Goal: Task Accomplishment & Management: Use online tool/utility

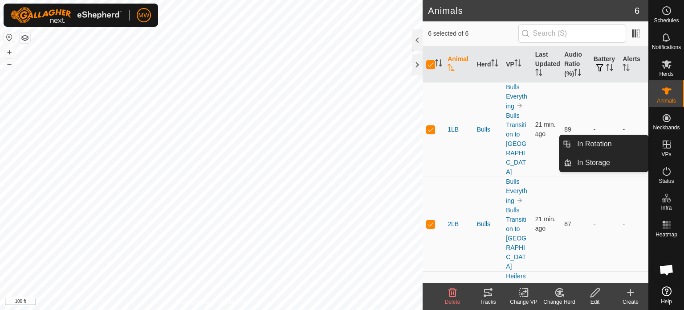
click at [666, 153] on span "VPs" at bounding box center [667, 153] width 10 height 5
click at [618, 139] on link "In Rotation" at bounding box center [610, 144] width 76 height 18
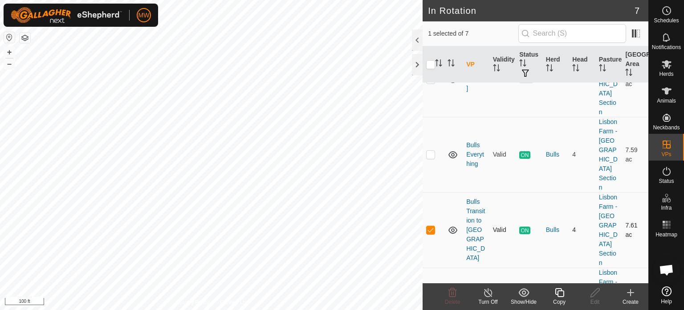
scroll to position [89, 0]
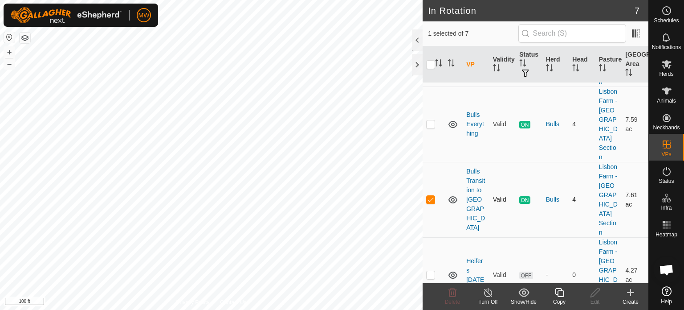
click at [432, 196] on p-checkbox at bounding box center [430, 199] width 9 height 7
click at [431, 196] on p-checkbox at bounding box center [430, 199] width 9 height 7
checkbox input "true"
click at [626, 293] on icon at bounding box center [630, 292] width 11 height 11
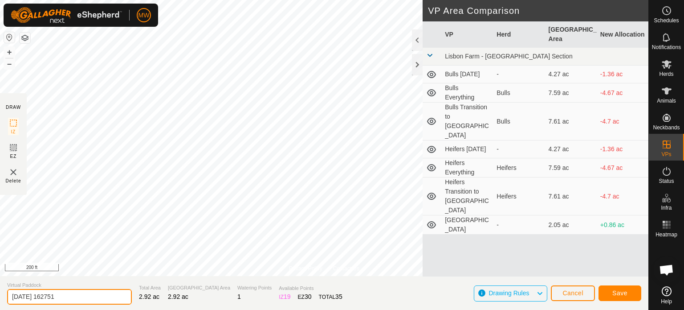
click at [105, 294] on input "[DATE] 162751" at bounding box center [69, 297] width 125 height 16
drag, startPoint x: 107, startPoint y: 294, endPoint x: 0, endPoint y: 279, distance: 108.0
click at [0, 279] on section "Virtual Paddock [DATE] 162751 Total Area 2.92 ac Grazing Area 2.92 ac Watering …" at bounding box center [324, 293] width 649 height 34
type input "Bulls North Hayfield"
click at [616, 294] on span "Save" at bounding box center [620, 292] width 15 height 7
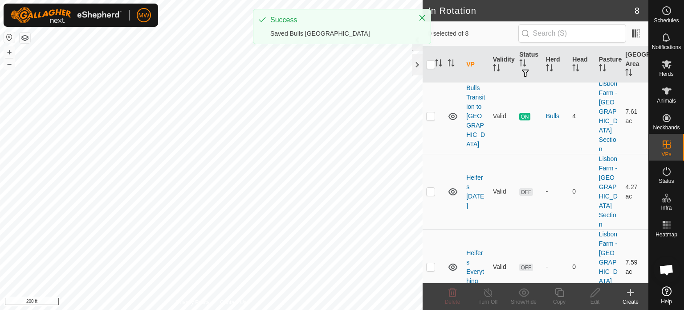
scroll to position [269, 0]
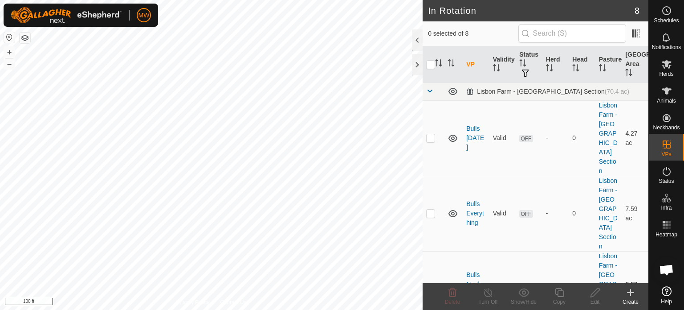
click at [433, 285] on p-checkbox at bounding box center [430, 288] width 9 height 7
checkbox input "true"
click at [590, 295] on icon at bounding box center [595, 292] width 11 height 11
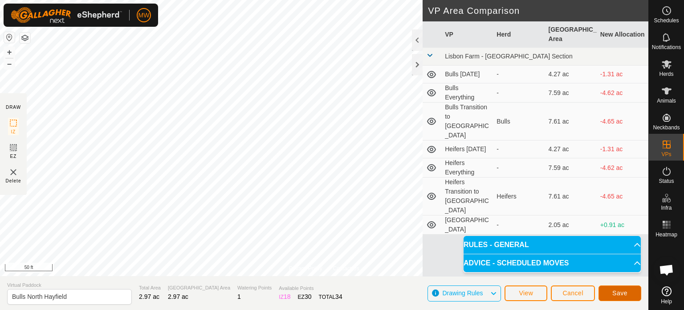
click at [618, 292] on span "Save" at bounding box center [620, 292] width 15 height 7
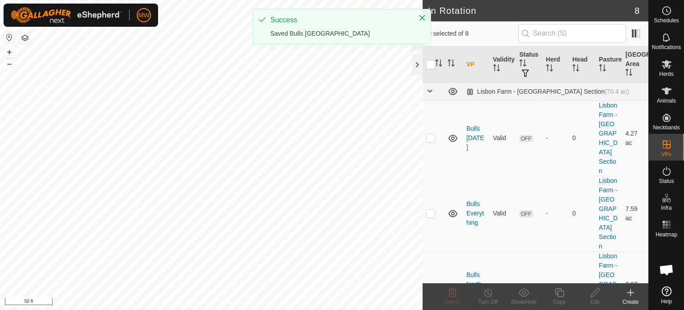
click at [628, 301] on div "Create" at bounding box center [631, 302] width 36 height 8
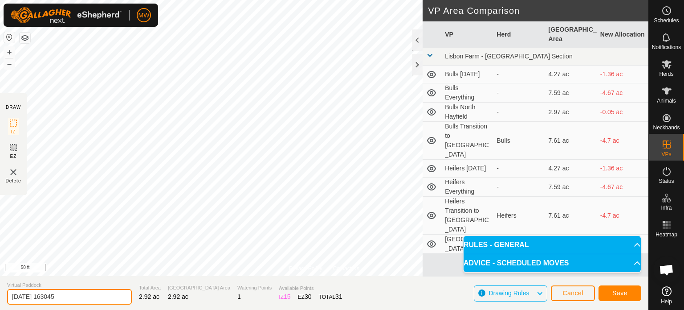
click at [83, 292] on input "[DATE] 163045" at bounding box center [69, 297] width 125 height 16
drag, startPoint x: 84, startPoint y: 293, endPoint x: 0, endPoint y: 298, distance: 83.9
click at [0, 298] on section "Virtual Paddock [DATE] 163045 Total Area 2.92 ac Grazing Area 2.92 ac Watering …" at bounding box center [324, 293] width 649 height 34
type input "Heifers [GEOGRAPHIC_DATA]"
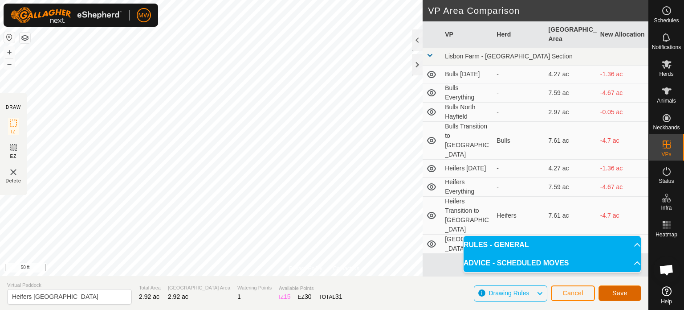
click at [625, 296] on span "Save" at bounding box center [620, 292] width 15 height 7
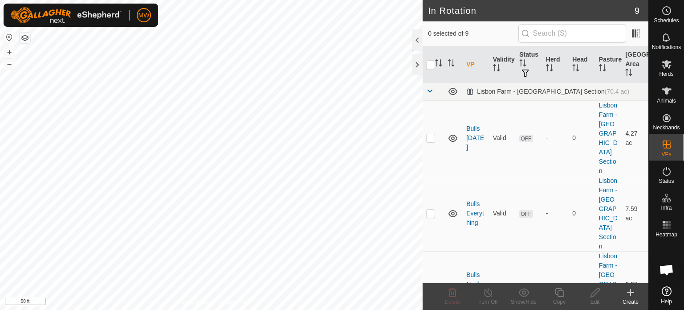
click at [429, 285] on p-checkbox at bounding box center [430, 288] width 9 height 7
checkbox input "true"
click at [586, 294] on edit-svg-icon at bounding box center [595, 292] width 36 height 11
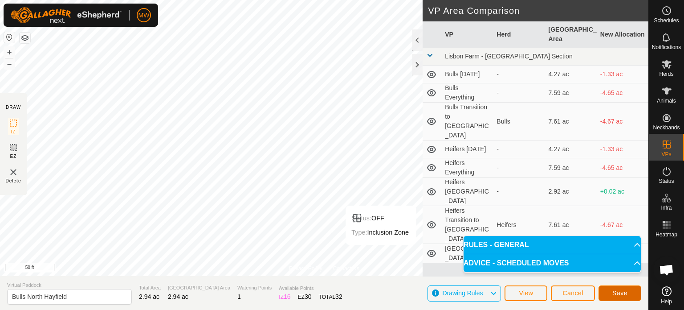
click at [617, 292] on span "Save" at bounding box center [620, 292] width 15 height 7
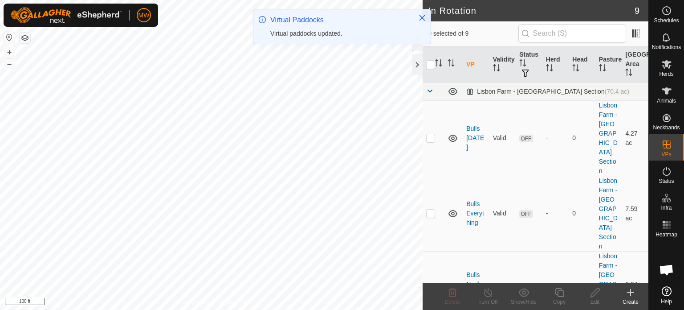
checkbox input "true"
checkbox input "false"
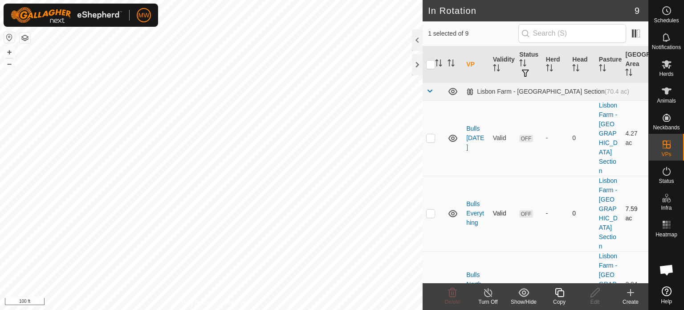
click at [429, 209] on p-checkbox at bounding box center [430, 212] width 9 height 7
checkbox input "true"
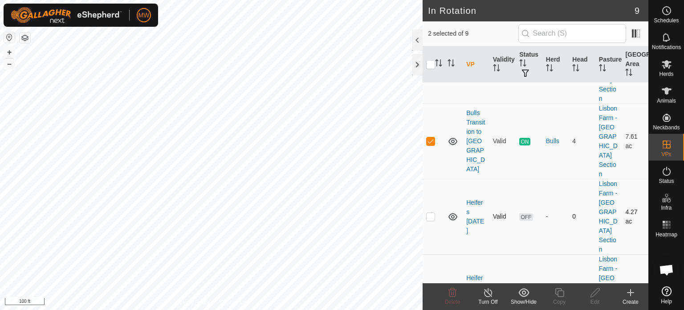
scroll to position [89, 0]
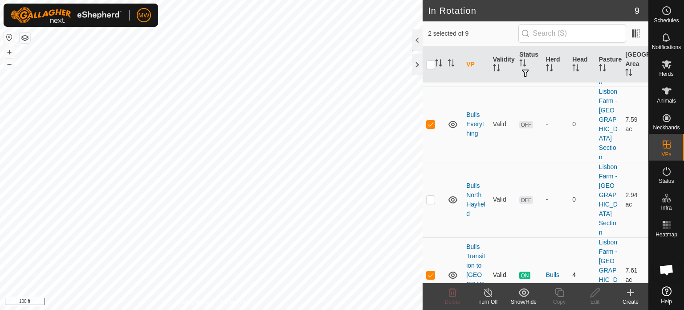
click at [433, 271] on p-checkbox at bounding box center [430, 274] width 9 height 7
checkbox input "false"
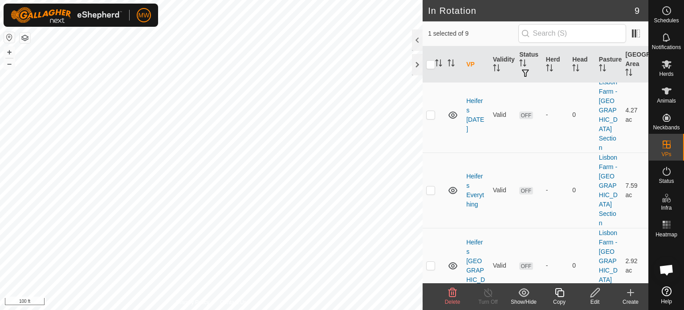
scroll to position [326, 0]
click at [436, 151] on td at bounding box center [433, 188] width 21 height 75
checkbox input "true"
click at [447, 291] on icon at bounding box center [452, 292] width 11 height 11
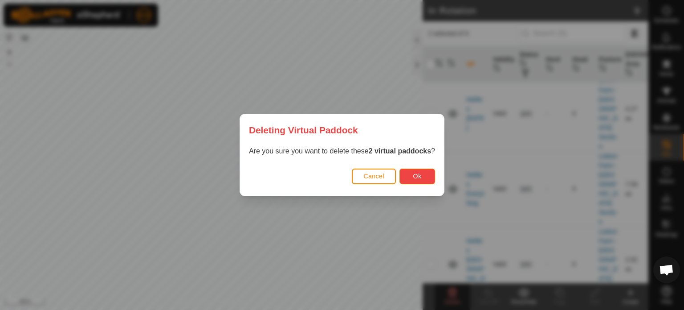
click at [426, 175] on button "Ok" at bounding box center [418, 176] width 36 height 16
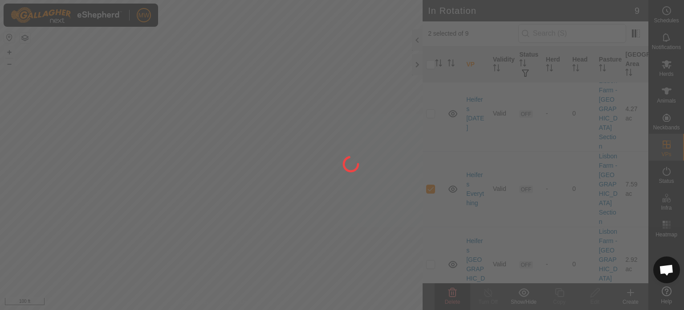
checkbox input "false"
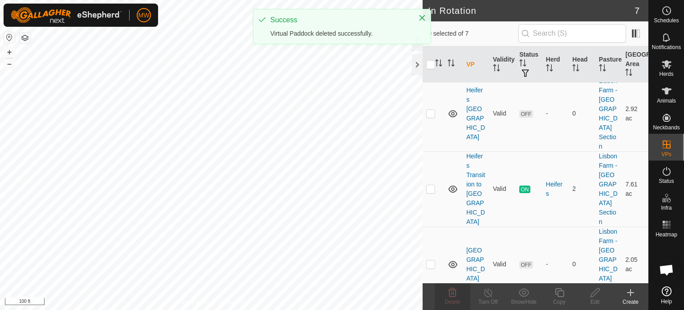
scroll to position [0, 0]
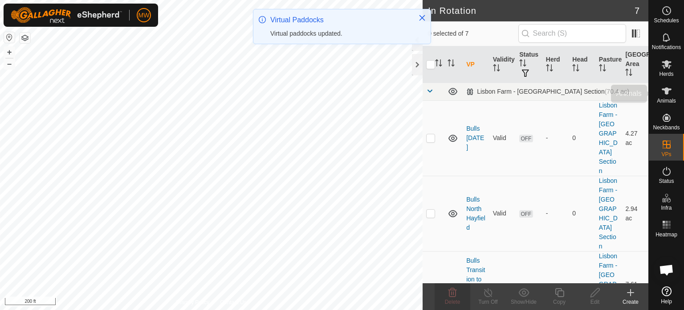
click at [661, 93] on es-animals-svg-icon at bounding box center [667, 91] width 16 height 14
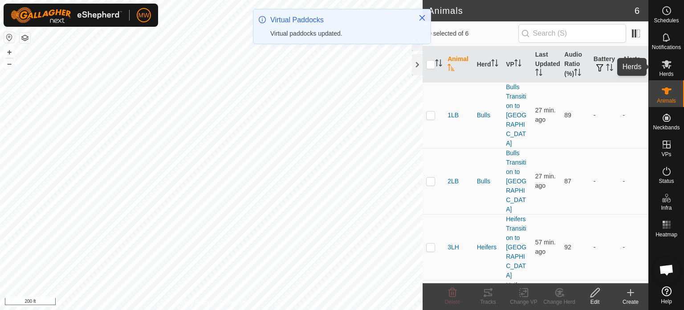
click at [666, 68] on icon at bounding box center [667, 64] width 11 height 11
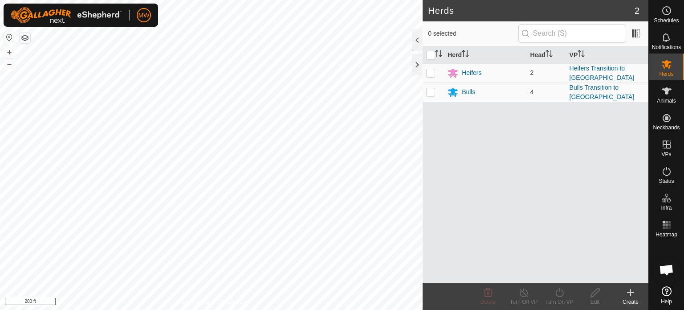
click at [432, 69] on p-checkbox at bounding box center [430, 72] width 9 height 7
checkbox input "true"
click at [560, 286] on div "Turn On VP" at bounding box center [560, 296] width 36 height 27
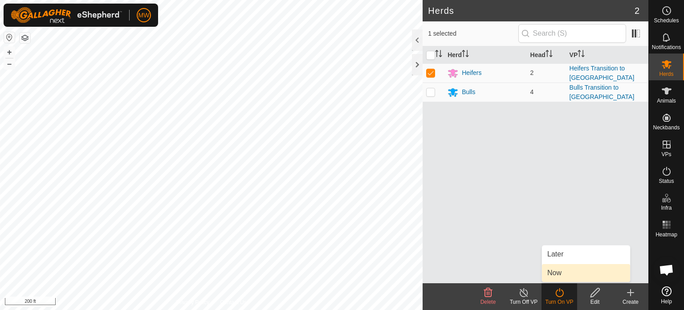
click at [557, 270] on link "Now" at bounding box center [586, 273] width 88 height 18
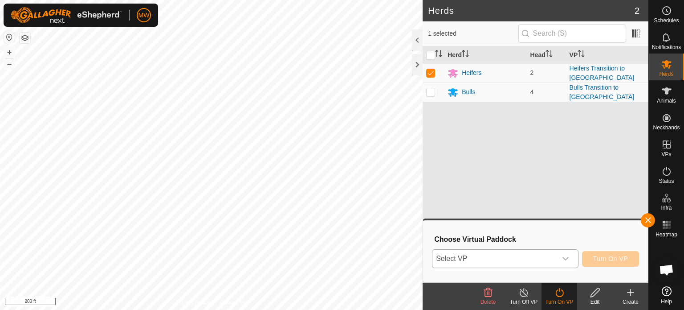
click at [496, 254] on span "Select VP" at bounding box center [495, 258] width 124 height 18
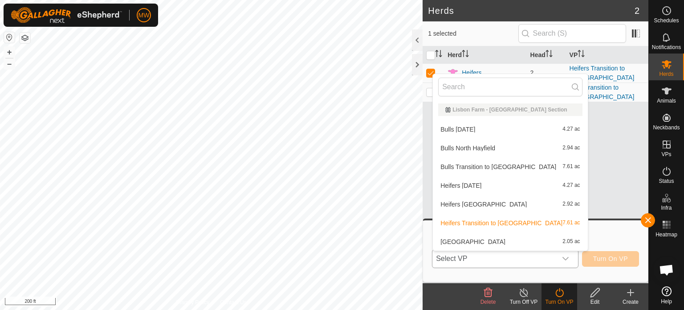
click at [486, 207] on li "Heifers [GEOGRAPHIC_DATA] 2.92 ac" at bounding box center [510, 204] width 155 height 18
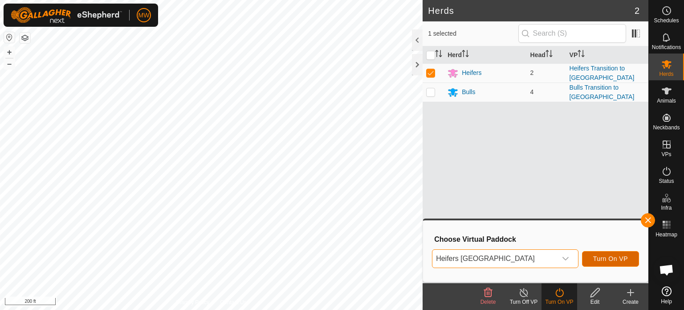
click at [597, 261] on span "Turn On VP" at bounding box center [610, 258] width 35 height 7
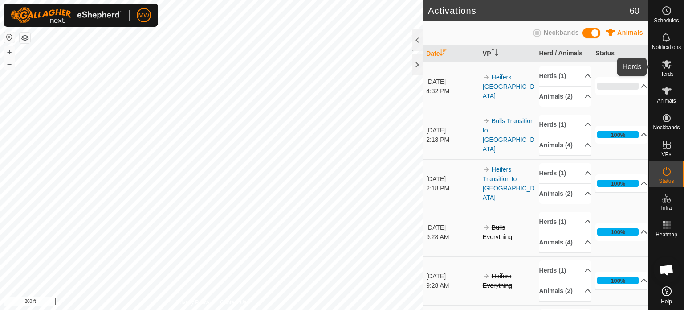
click at [666, 68] on icon at bounding box center [667, 64] width 11 height 11
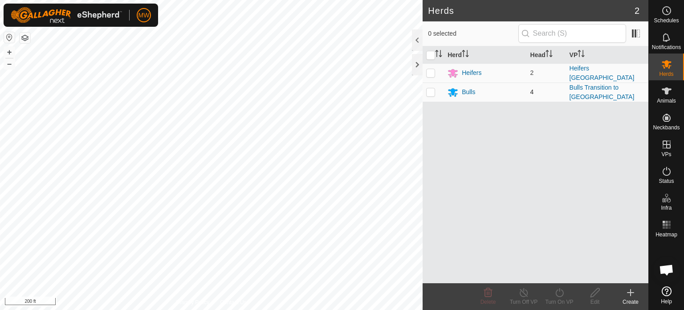
click at [431, 91] on p-checkbox at bounding box center [430, 91] width 9 height 7
checkbox input "true"
click at [571, 296] on turn-on-svg-icon at bounding box center [560, 292] width 36 height 11
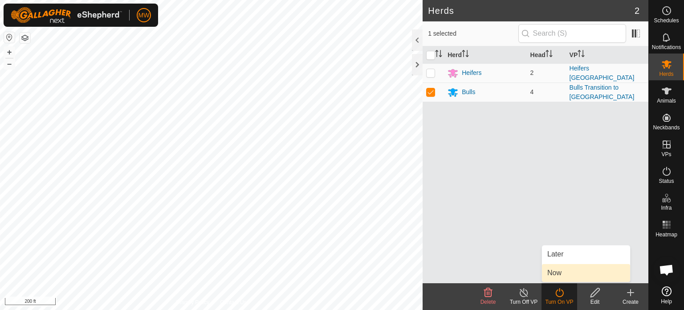
click at [557, 274] on link "Now" at bounding box center [586, 273] width 88 height 18
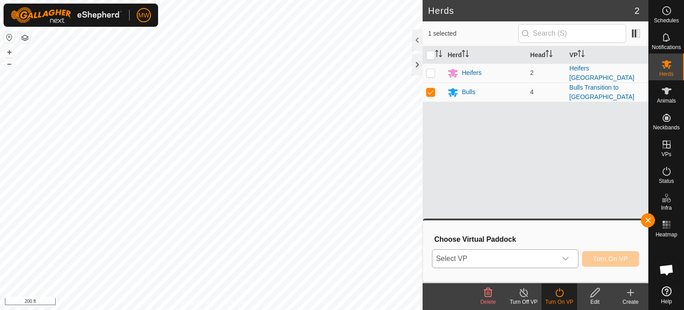
click at [494, 257] on span "Select VP" at bounding box center [495, 258] width 124 height 18
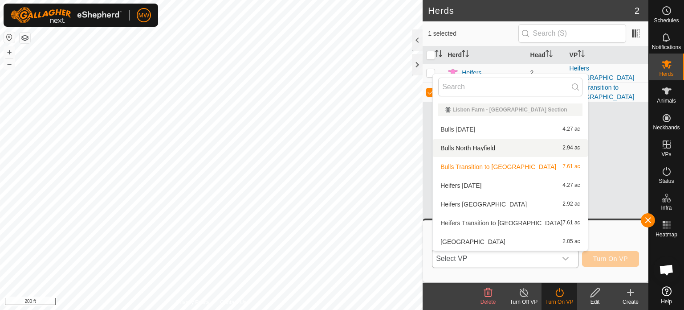
click at [468, 145] on li "Bulls North Hayfield 2.94 ac" at bounding box center [510, 148] width 155 height 18
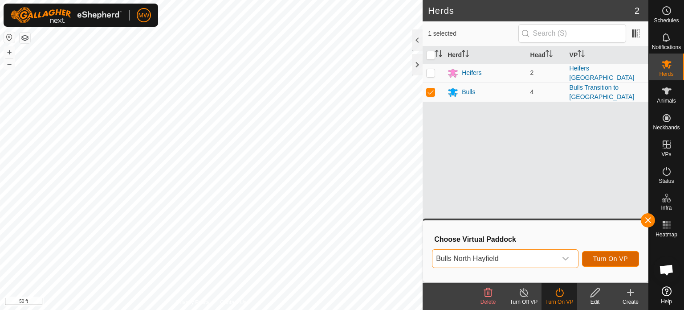
click at [611, 257] on span "Turn On VP" at bounding box center [610, 258] width 35 height 7
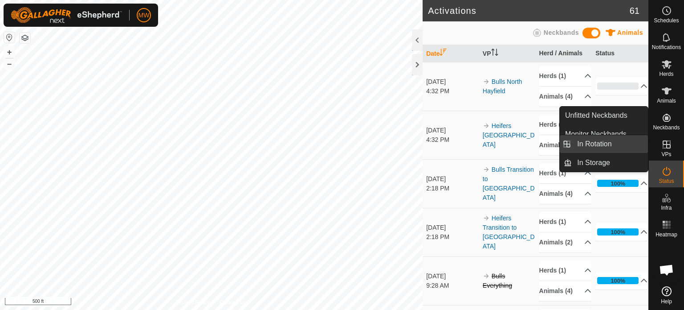
click at [603, 139] on link "In Rotation" at bounding box center [610, 144] width 76 height 18
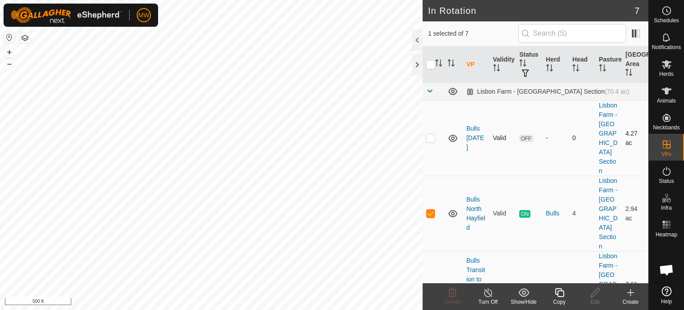
click at [426, 134] on p-checkbox at bounding box center [430, 137] width 9 height 7
checkbox input "true"
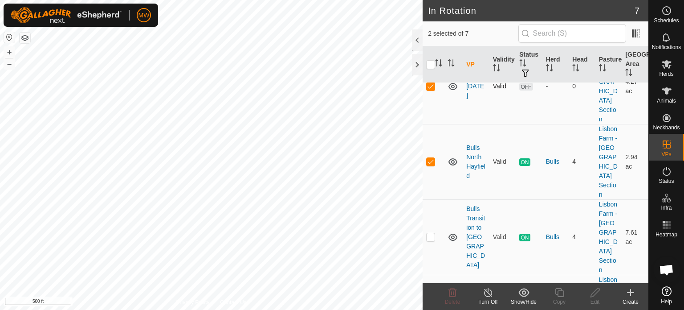
scroll to position [89, 0]
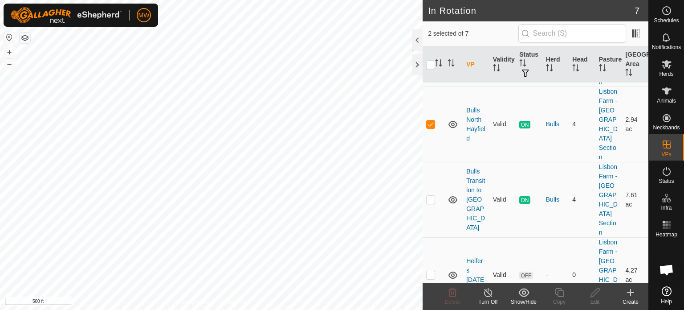
click at [436, 237] on td at bounding box center [433, 274] width 21 height 75
checkbox input "true"
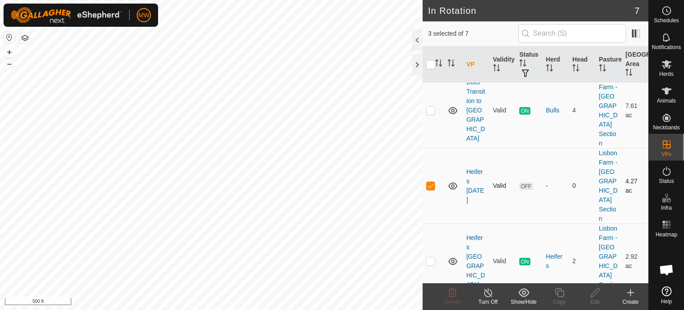
scroll to position [212, 0]
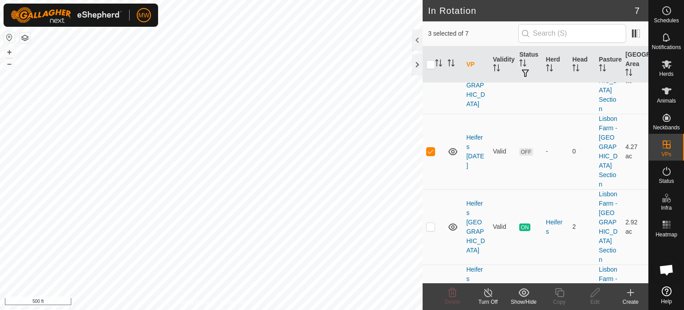
click at [433, 298] on p-checkbox at bounding box center [430, 301] width 9 height 7
click at [526, 294] on icon at bounding box center [524, 292] width 11 height 11
click at [429, 264] on td at bounding box center [433, 301] width 21 height 75
checkbox input "false"
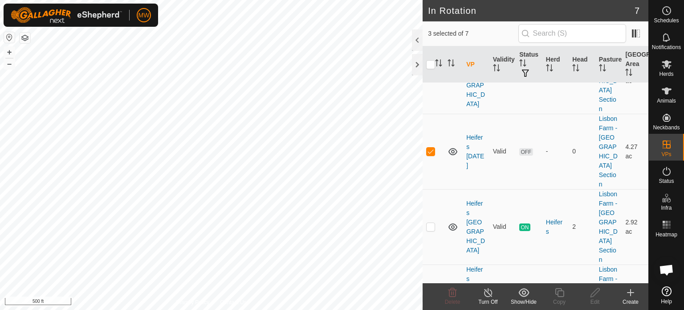
checkbox input "true"
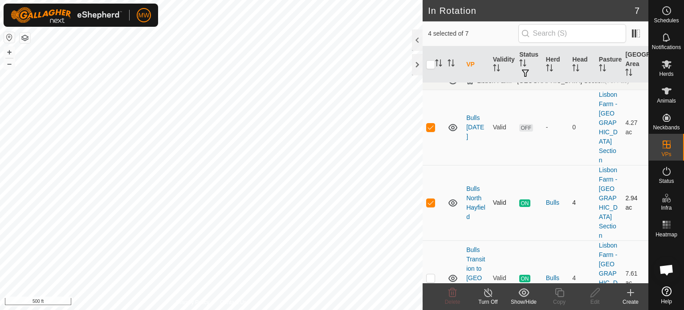
scroll to position [0, 0]
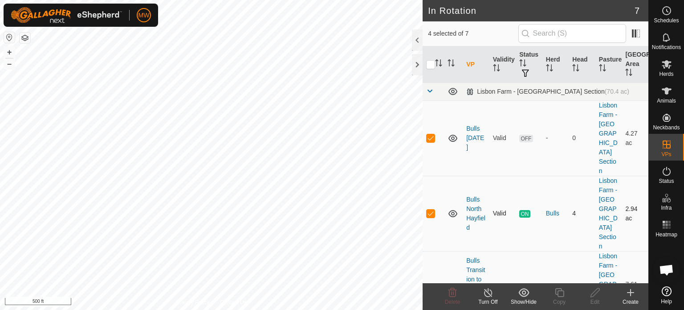
click at [435, 188] on td at bounding box center [433, 213] width 21 height 75
checkbox input "false"
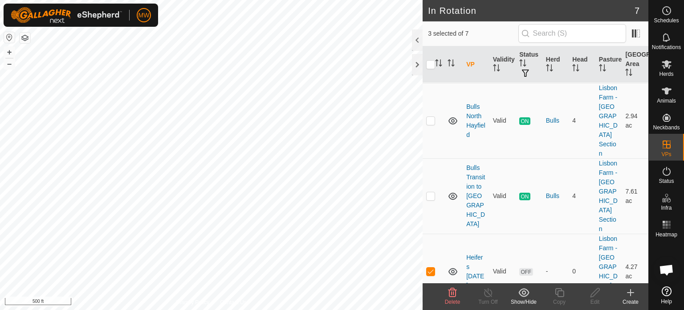
scroll to position [212, 0]
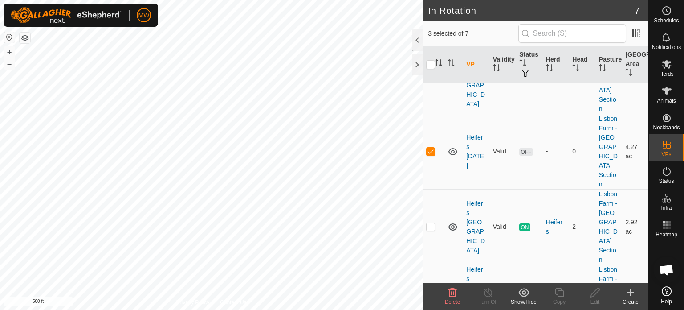
click at [529, 293] on show-hide-svg-icon at bounding box center [524, 292] width 36 height 11
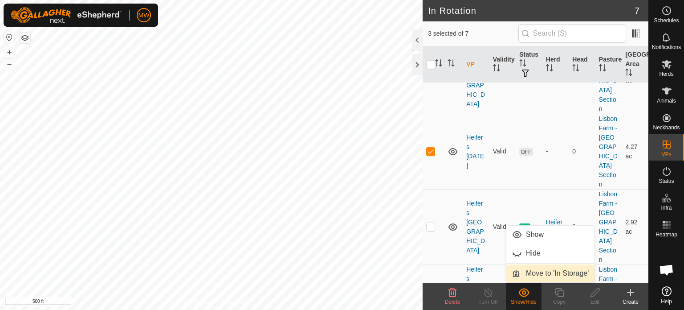
click at [531, 274] on link "Move to 'In Storage'" at bounding box center [551, 273] width 88 height 18
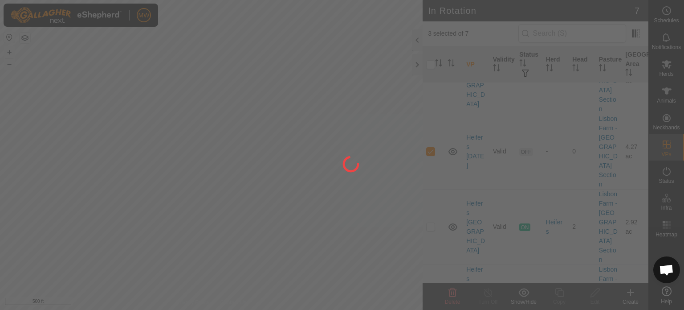
checkbox input "false"
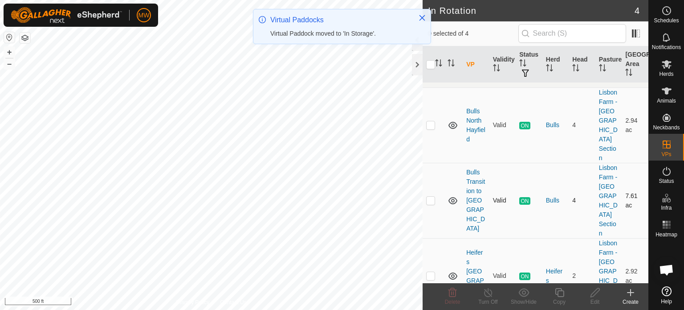
scroll to position [0, 0]
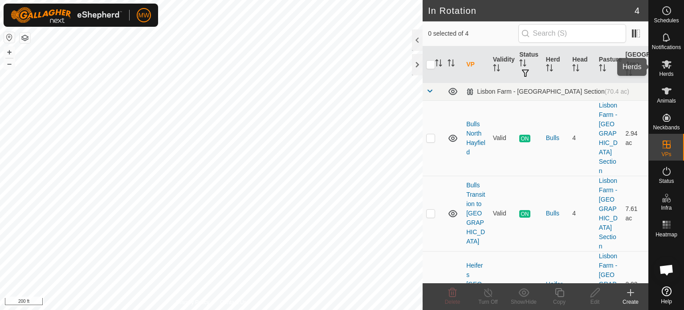
click at [675, 73] on div "Herds" at bounding box center [666, 66] width 35 height 27
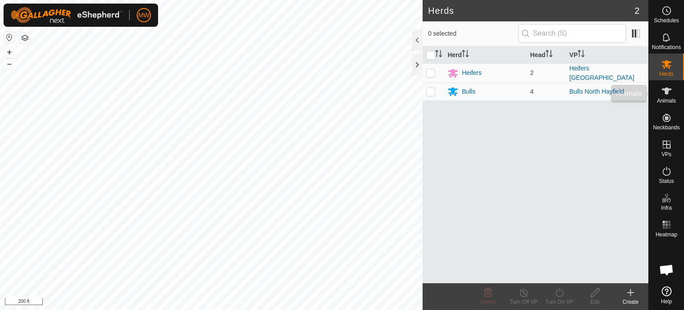
click at [666, 99] on span "Animals" at bounding box center [666, 100] width 19 height 5
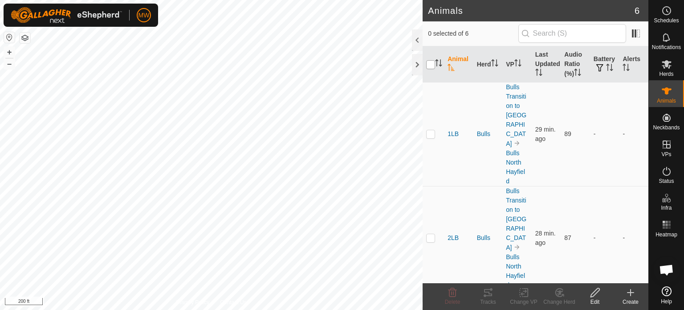
click at [432, 65] on input "checkbox" at bounding box center [430, 64] width 9 height 9
checkbox input "true"
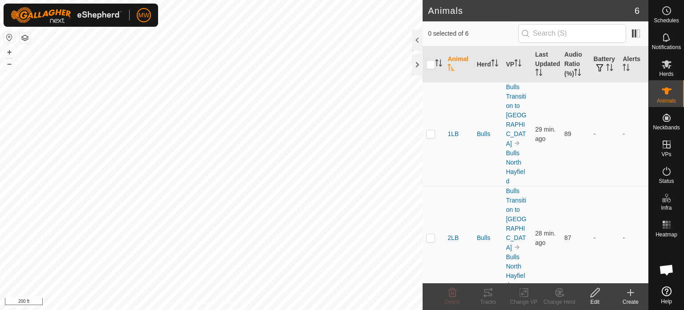
checkbox input "true"
click at [497, 298] on div "Tracks" at bounding box center [488, 302] width 36 height 8
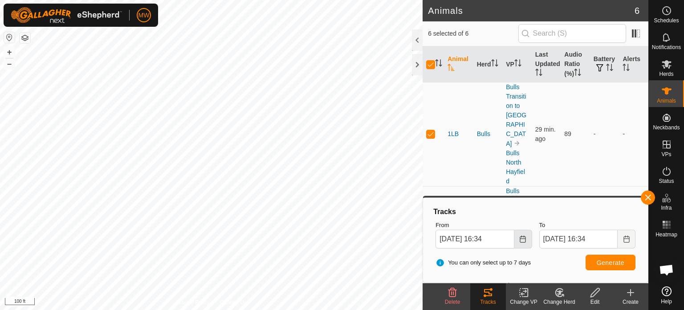
click at [523, 241] on icon "Choose Date" at bounding box center [522, 238] width 7 height 7
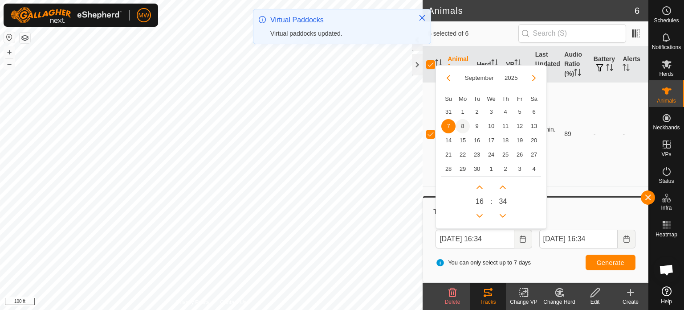
click at [463, 129] on span "8" at bounding box center [463, 126] width 14 height 14
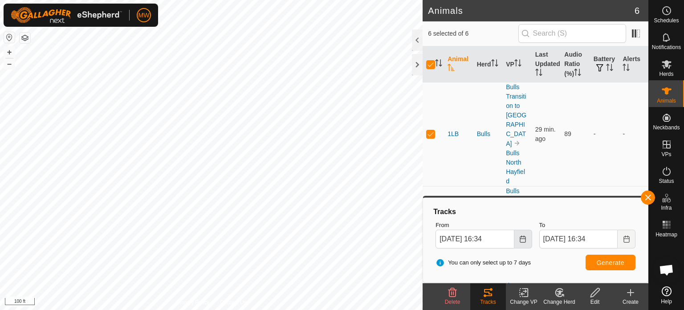
click at [520, 237] on icon "Choose Date" at bounding box center [523, 238] width 6 height 7
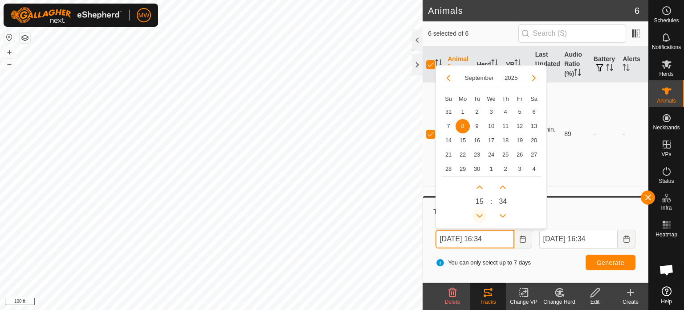
click at [480, 215] on button "Previous Hour" at bounding box center [480, 215] width 14 height 14
click at [480, 216] on span "Previous Hour" at bounding box center [480, 216] width 0 height 0
click at [480, 215] on button "Previous Hour" at bounding box center [480, 215] width 14 height 14
click at [480, 215] on icon "Previous Hour" at bounding box center [479, 215] width 7 height 7
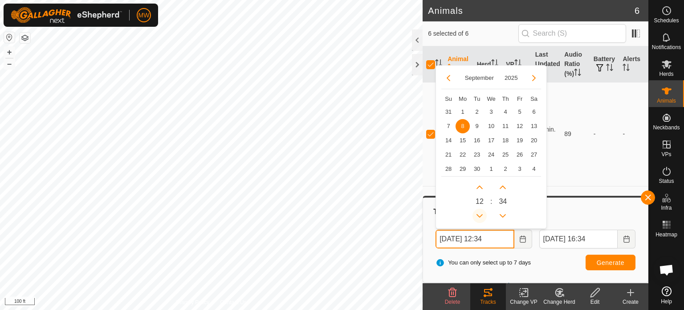
type input "[DATE] 11:34"
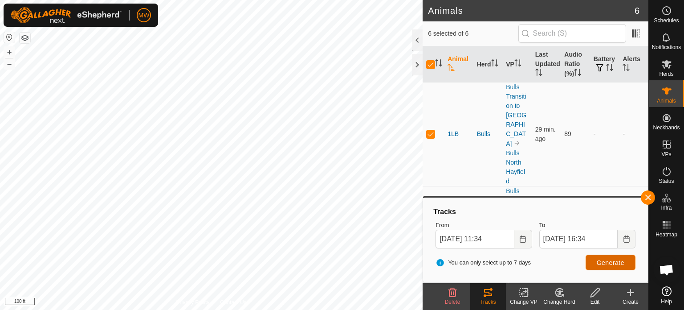
click at [609, 261] on span "Generate" at bounding box center [611, 262] width 28 height 7
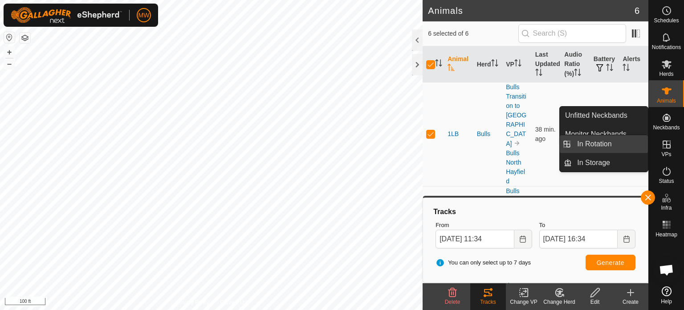
click at [628, 140] on link "In Rotation" at bounding box center [610, 144] width 76 height 18
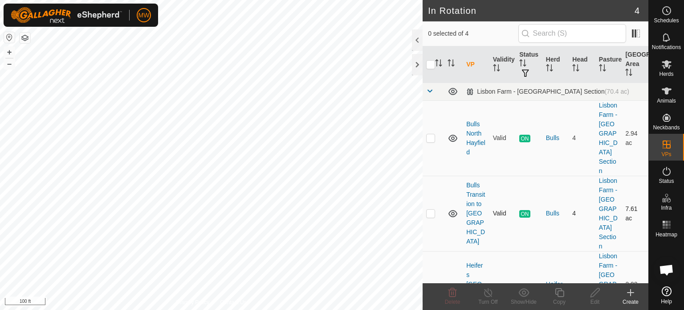
click at [453, 210] on icon at bounding box center [453, 213] width 9 height 7
